Goal: Transaction & Acquisition: Purchase product/service

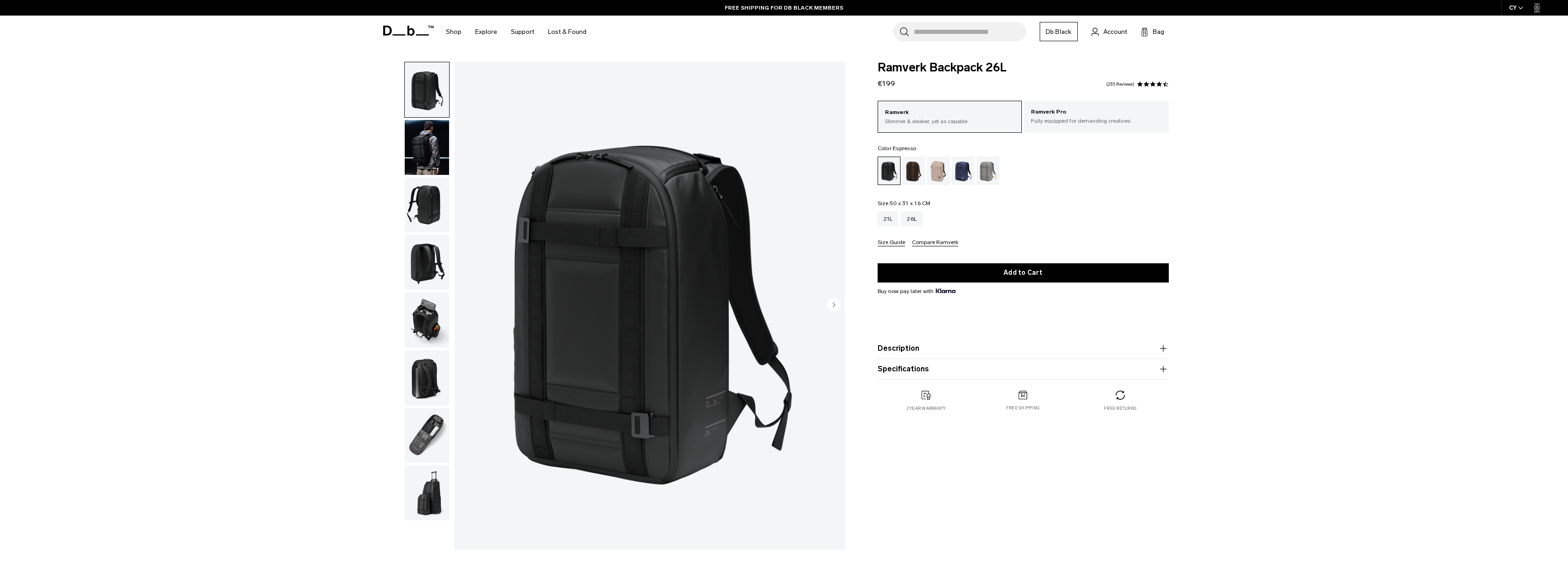
click at [912, 170] on div "Espresso" at bounding box center [914, 170] width 23 height 29
